Goal: Check status: Check status

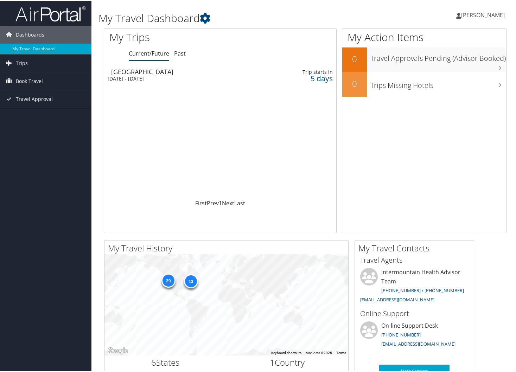
click at [66, 165] on div "Dashboards My Travel Dashboard Trips Current/Future Trips Past Trips Trips Miss…" at bounding box center [259, 266] width 519 height 532
click at [200, 75] on div "Sun 5 Oct 2025 - Sun 12 Oct 2025" at bounding box center [182, 78] width 148 height 6
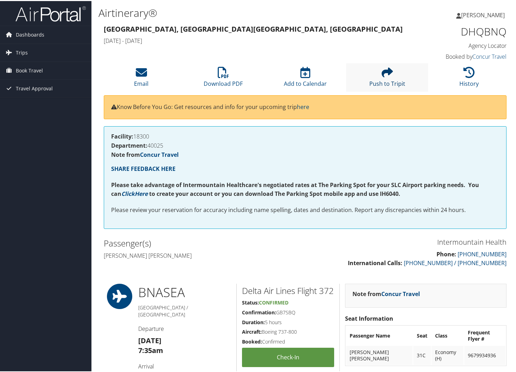
click at [387, 77] on icon at bounding box center [387, 71] width 11 height 11
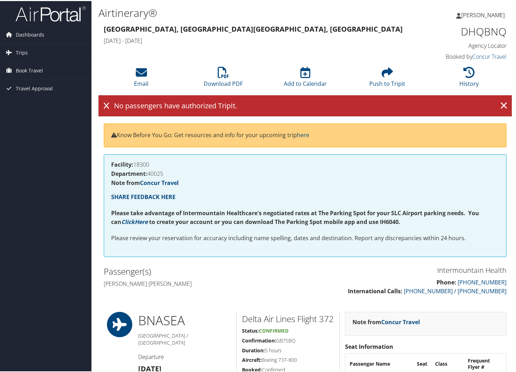
click at [176, 106] on div "No passengers have authorized TripIt. ×" at bounding box center [305, 104] width 413 height 21
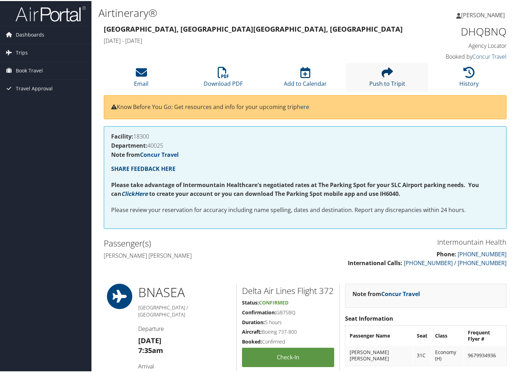
click at [377, 83] on link "Push to Tripit" at bounding box center [387, 78] width 36 height 17
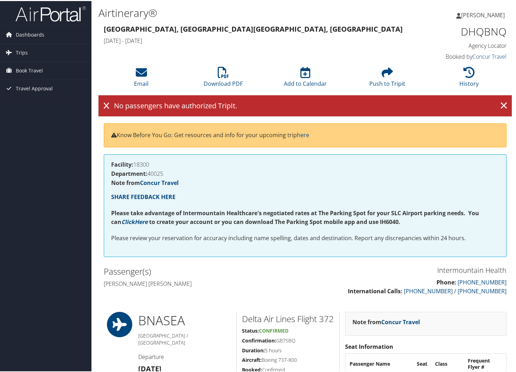
click at [117, 106] on div "No passengers have authorized TripIt. ×" at bounding box center [305, 104] width 413 height 21
click at [31, 84] on span "Travel Approval" at bounding box center [34, 88] width 37 height 18
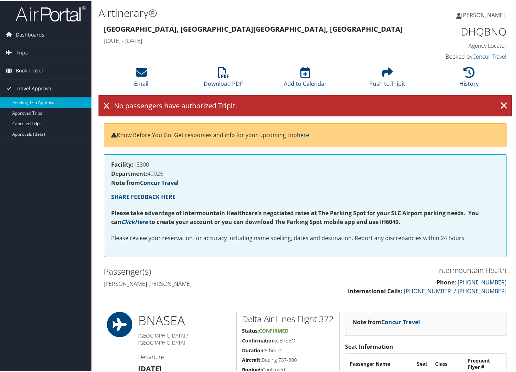
click at [43, 97] on link "Pending Trip Approvals" at bounding box center [45, 101] width 91 height 11
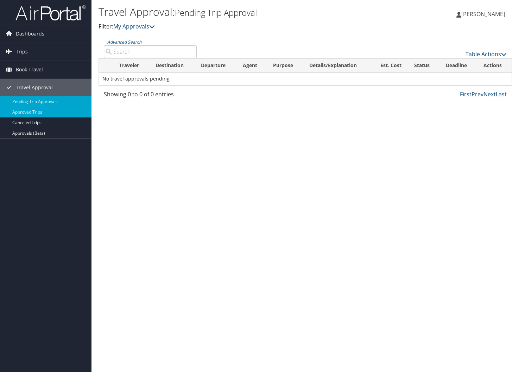
click at [42, 113] on link "Approved Trips" at bounding box center [45, 112] width 91 height 11
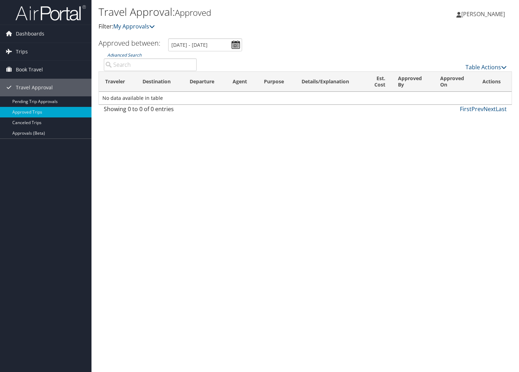
click at [175, 160] on div "Travel Approval: Approved Filter: My Approvals Victoria Leal Fernandez Victoria…" at bounding box center [305, 186] width 428 height 372
